Goal: Transaction & Acquisition: Purchase product/service

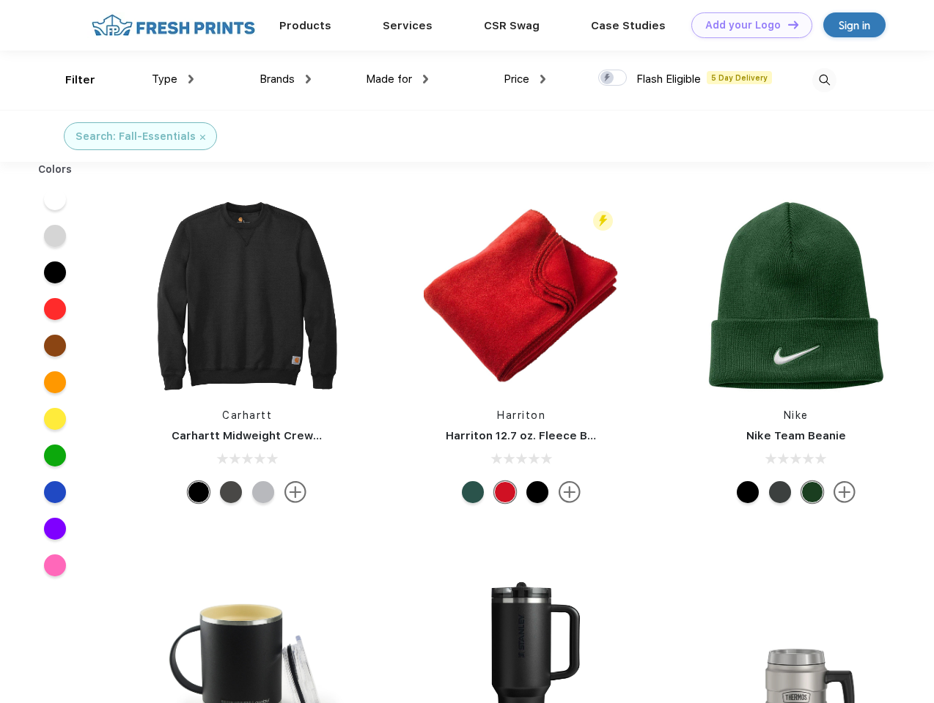
click at [746, 25] on link "Add your Logo Design Tool" at bounding box center [751, 25] width 121 height 26
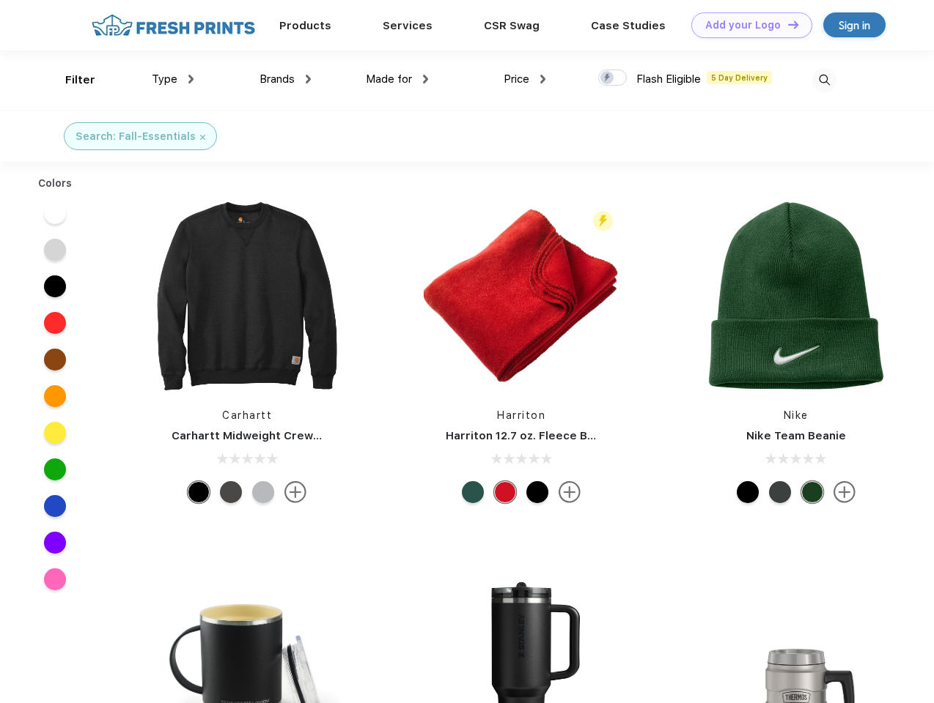
click at [0, 0] on div "Design Tool" at bounding box center [0, 0] width 0 height 0
click at [786, 24] on link "Add your Logo Design Tool" at bounding box center [751, 25] width 121 height 26
click at [70, 80] on div "Filter" at bounding box center [80, 80] width 30 height 17
click at [173, 79] on span "Type" at bounding box center [165, 79] width 26 height 13
click at [285, 79] on span "Brands" at bounding box center [276, 79] width 35 height 13
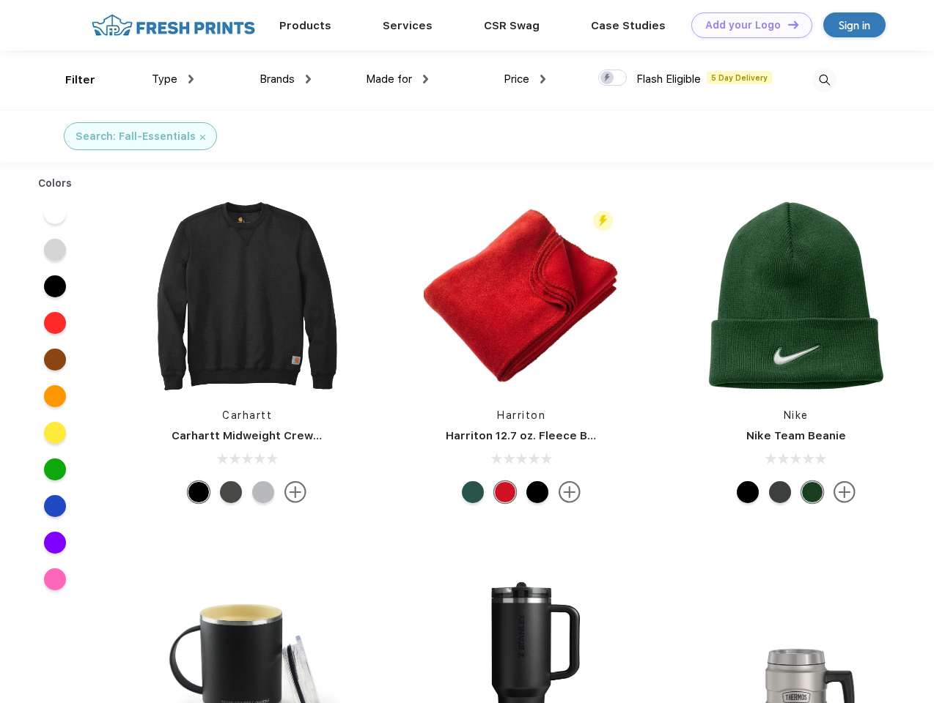
click at [397, 79] on span "Made for" at bounding box center [389, 79] width 46 height 13
click at [525, 79] on span "Price" at bounding box center [516, 79] width 26 height 13
click at [613, 78] on div at bounding box center [612, 78] width 29 height 16
click at [607, 78] on input "checkbox" at bounding box center [603, 74] width 10 height 10
click at [824, 80] on img at bounding box center [824, 80] width 24 height 24
